Goal: Find contact information: Find contact information

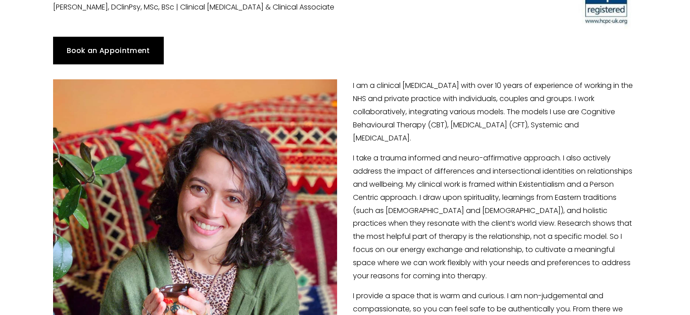
scroll to position [198, 0]
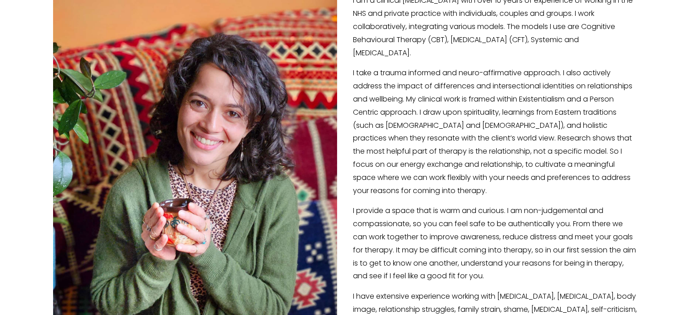
click at [440, 102] on p "I take a trauma informed and neuro-affirmative approach. I also actively addres…" at bounding box center [345, 132] width 584 height 131
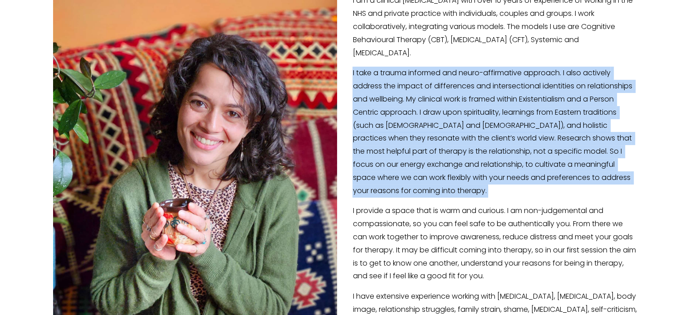
click at [440, 102] on p "I take a trauma informed and neuro-affirmative approach. I also actively addres…" at bounding box center [345, 132] width 584 height 131
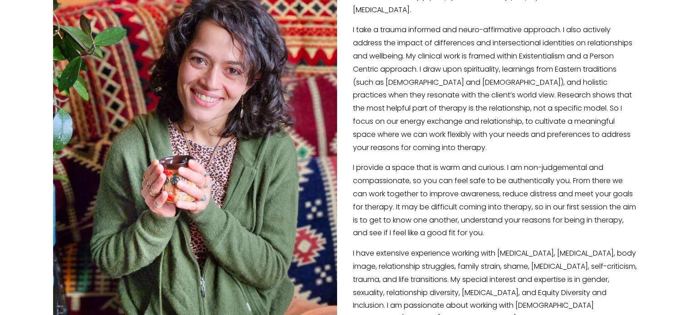
scroll to position [243, 0]
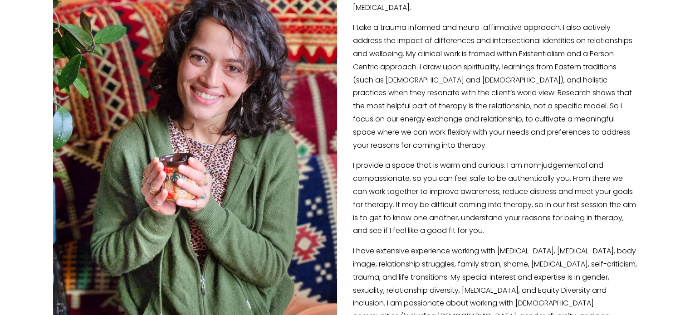
click at [440, 102] on p "I take a trauma informed and neuro-affirmative approach. I also actively addres…" at bounding box center [345, 86] width 584 height 131
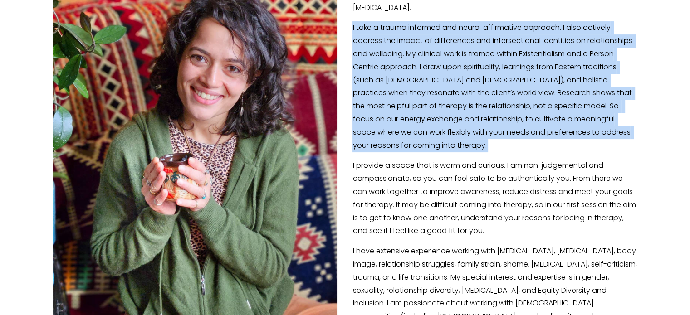
click at [440, 102] on p "I take a trauma informed and neuro-affirmative approach. I also actively addres…" at bounding box center [345, 86] width 584 height 131
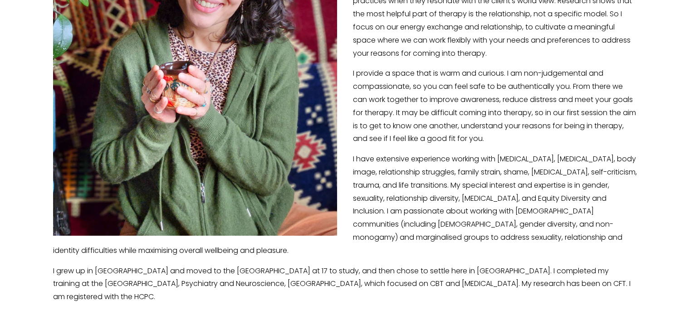
scroll to position [349, 0]
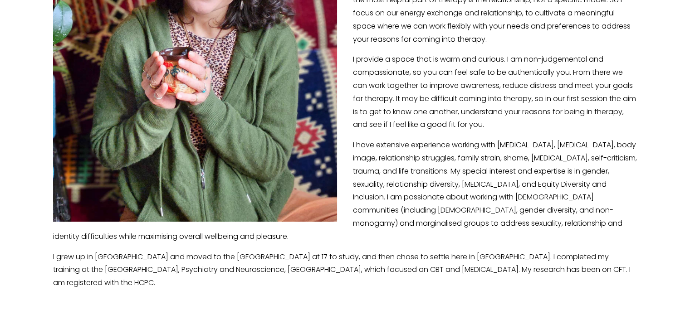
click at [440, 102] on p "I provide a space that is warm and curious. I am non-judgemental and compassion…" at bounding box center [345, 92] width 584 height 78
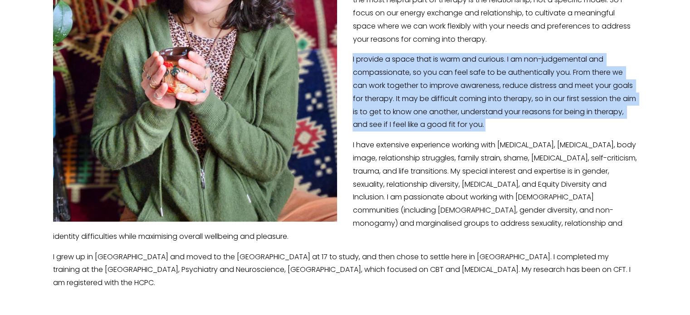
click at [440, 102] on p "I provide a space that is warm and curious. I am non-judgemental and compassion…" at bounding box center [345, 92] width 584 height 78
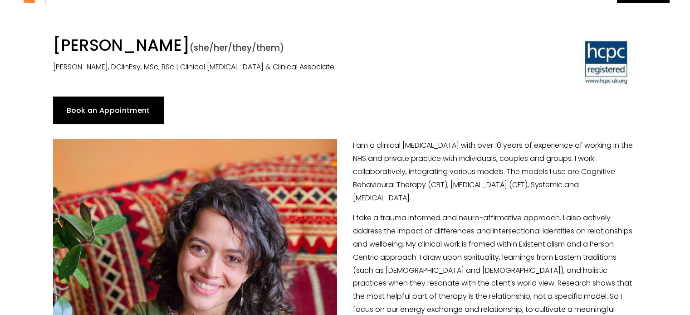
scroll to position [0, 0]
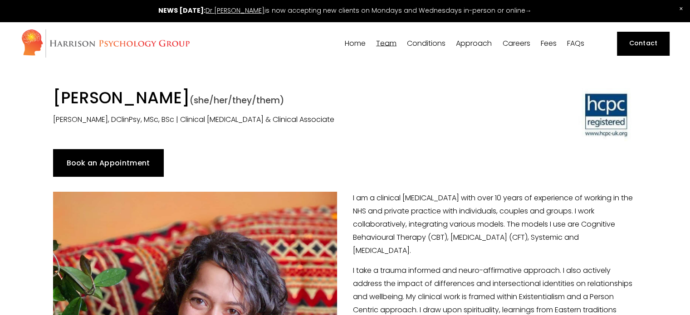
drag, startPoint x: 227, startPoint y: 93, endPoint x: 72, endPoint y: 107, distance: 155.8
click at [72, 107] on h1 "[PERSON_NAME] (she/her/they/them)" at bounding box center [270, 99] width 434 height 23
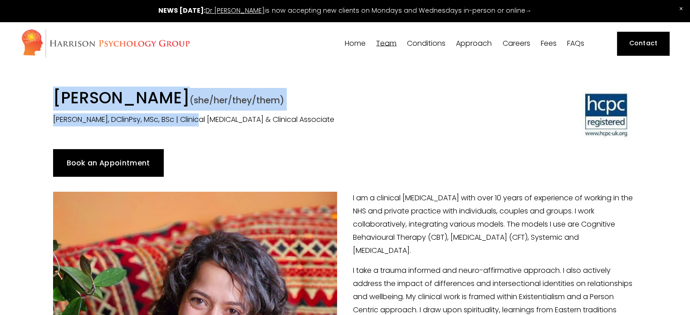
drag, startPoint x: 54, startPoint y: 97, endPoint x: 196, endPoint y: 111, distance: 141.8
click at [196, 111] on div "[PERSON_NAME] (she/her/they/them) [PERSON_NAME], DClinPsy, MSc, BSc | Clinical …" at bounding box center [270, 107] width 434 height 39
click at [219, 97] on h1 "[PERSON_NAME] (she/her/they/them)" at bounding box center [270, 99] width 434 height 23
drag, startPoint x: 225, startPoint y: 97, endPoint x: 51, endPoint y: 89, distance: 174.4
click at [51, 89] on div "[PERSON_NAME] (she/her/they/them) [PERSON_NAME], DClinPsy, MSc, BSc | Clinical …" at bounding box center [270, 107] width 450 height 39
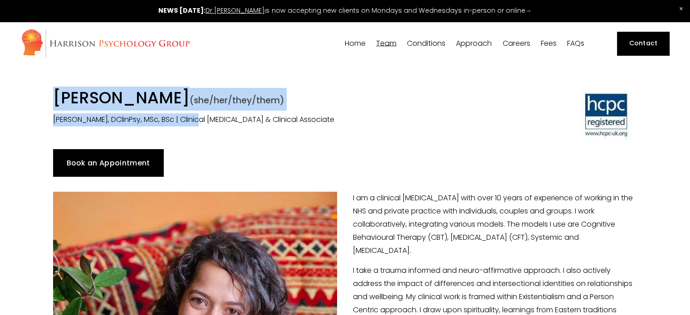
copy h1 "[PERSON_NAME]"
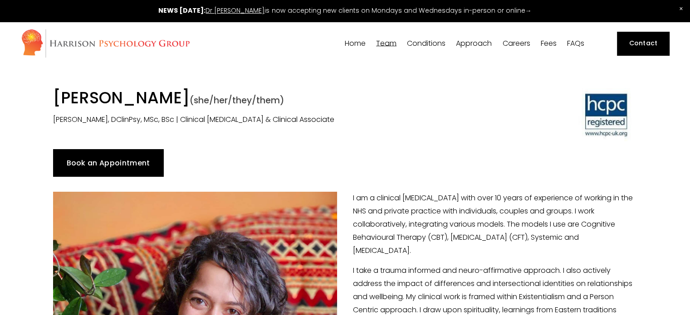
click at [387, 115] on p "[PERSON_NAME], DClinPsy, MSc, BSc | Clinical [MEDICAL_DATA] & Clinical Associate" at bounding box center [270, 119] width 434 height 13
